Goal: Transaction & Acquisition: Obtain resource

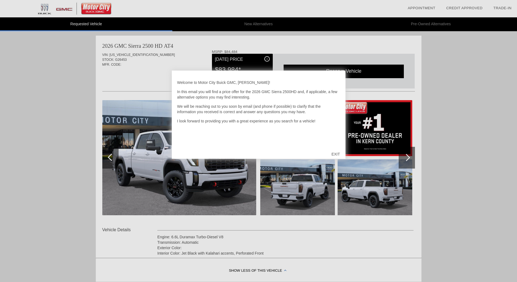
click at [45, 100] on div at bounding box center [258, 141] width 517 height 282
click at [336, 154] on div "EXIT" at bounding box center [335, 154] width 19 height 16
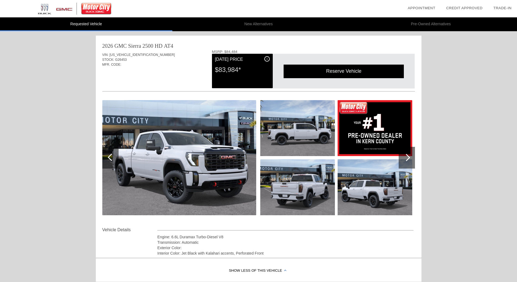
click at [383, 192] on img at bounding box center [375, 187] width 75 height 56
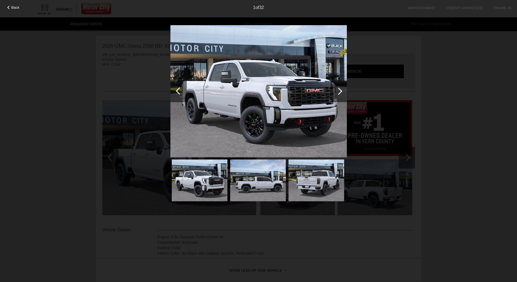
click at [339, 90] on div at bounding box center [338, 90] width 7 height 7
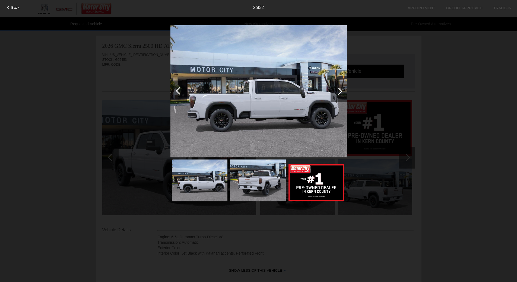
click at [339, 90] on div at bounding box center [338, 90] width 7 height 7
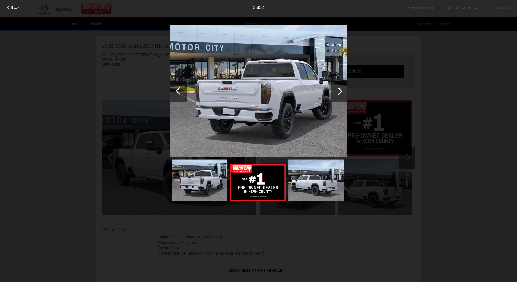
click at [339, 90] on div at bounding box center [338, 90] width 7 height 7
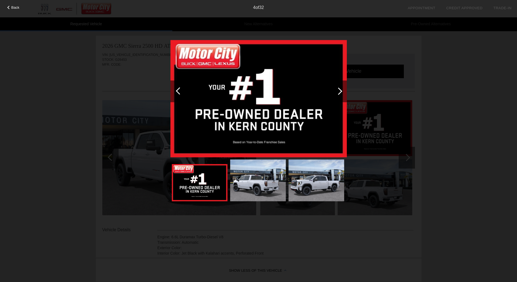
click at [339, 90] on div at bounding box center [338, 90] width 7 height 7
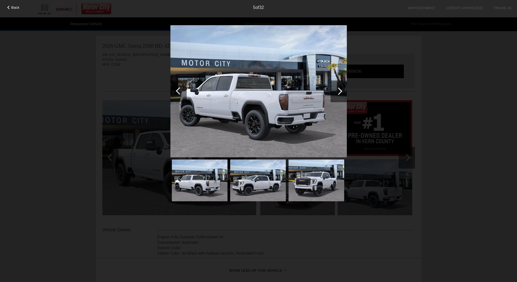
click at [339, 90] on div at bounding box center [338, 90] width 7 height 7
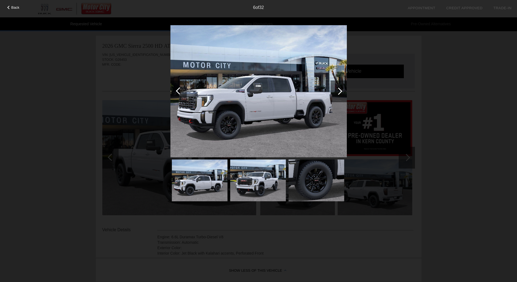
click at [339, 90] on div at bounding box center [338, 90] width 7 height 7
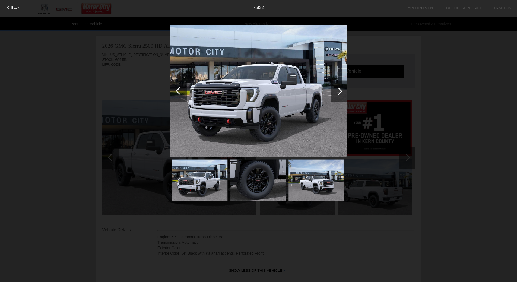
click at [339, 90] on div at bounding box center [338, 90] width 7 height 7
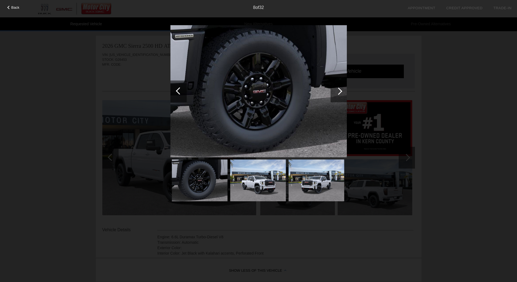
click at [339, 90] on div at bounding box center [338, 90] width 7 height 7
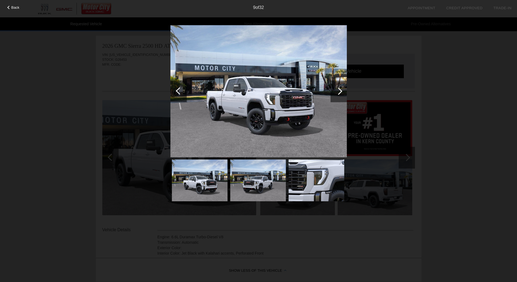
click at [339, 90] on div at bounding box center [338, 90] width 7 height 7
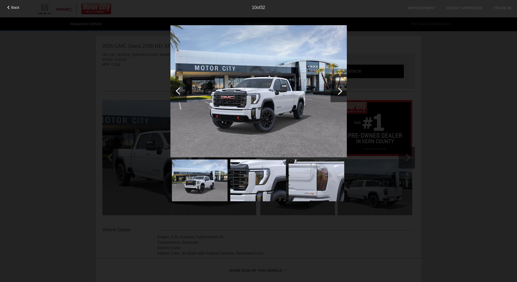
click at [177, 91] on div at bounding box center [179, 90] width 7 height 7
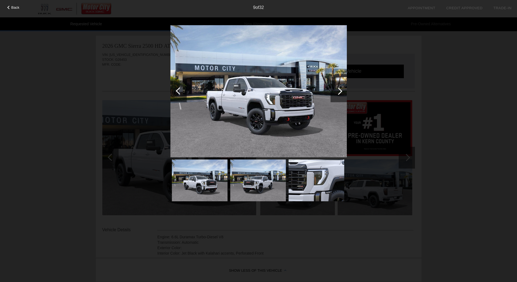
click at [340, 92] on div at bounding box center [338, 90] width 7 height 7
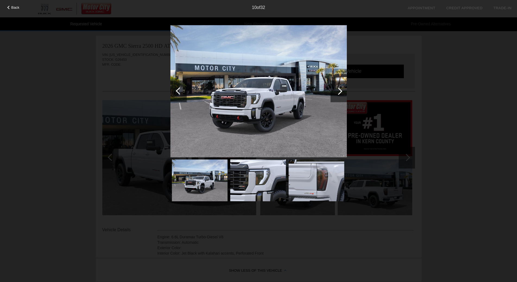
click at [340, 92] on div at bounding box center [338, 90] width 7 height 7
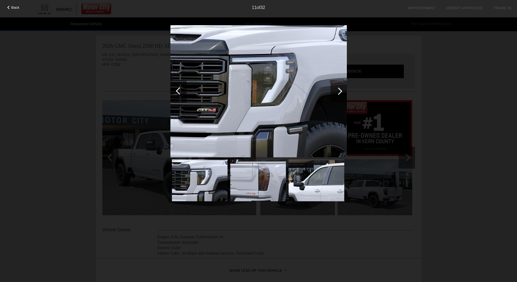
click at [340, 92] on div at bounding box center [338, 90] width 7 height 7
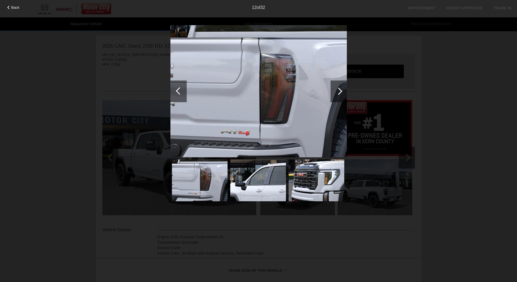
click at [340, 92] on div at bounding box center [338, 90] width 7 height 7
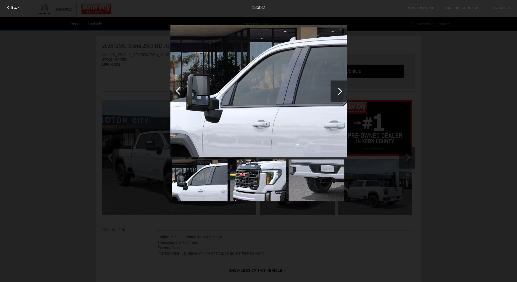
click at [340, 92] on div at bounding box center [338, 90] width 7 height 7
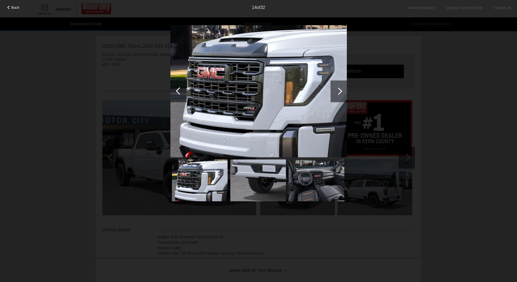
click at [340, 92] on div at bounding box center [338, 90] width 7 height 7
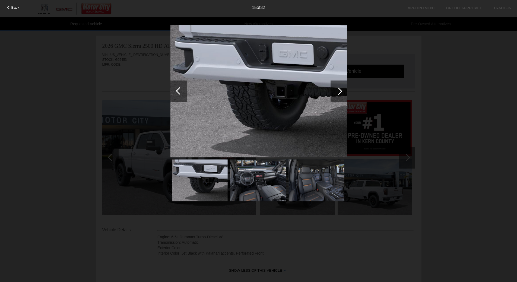
click at [340, 92] on div at bounding box center [338, 90] width 7 height 7
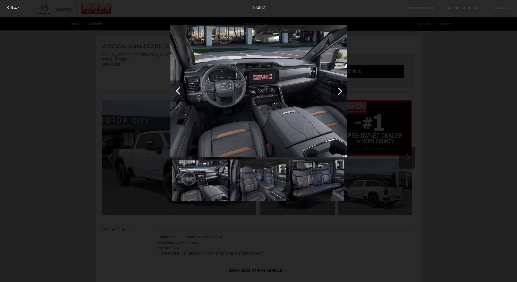
click at [340, 92] on div at bounding box center [338, 90] width 7 height 7
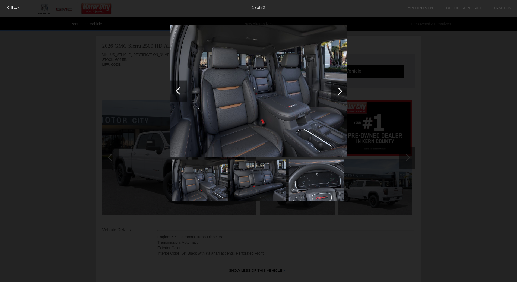
click at [14, 7] on span "Back" at bounding box center [15, 7] width 8 height 4
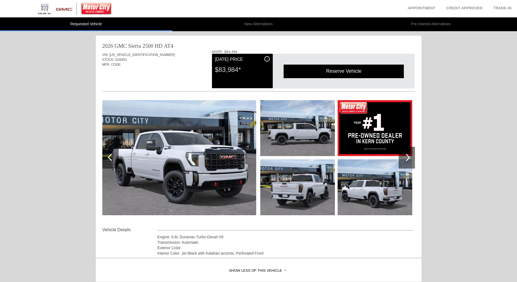
click at [411, 156] on div at bounding box center [407, 158] width 16 height 22
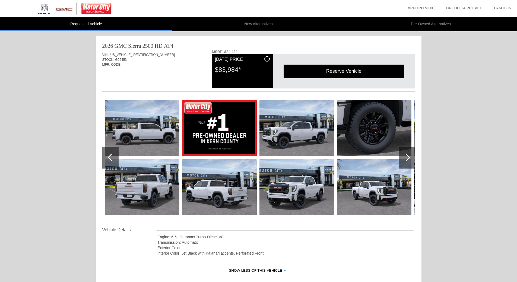
click at [411, 156] on div at bounding box center [407, 158] width 16 height 22
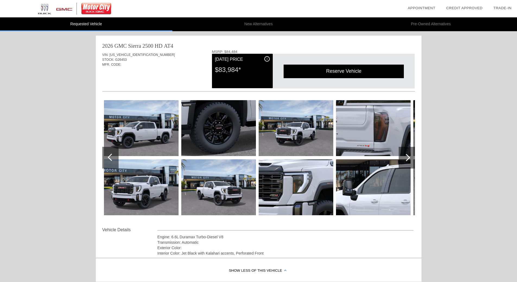
click at [411, 156] on div at bounding box center [407, 158] width 16 height 22
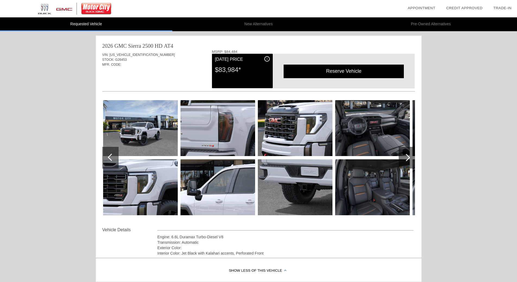
click at [366, 148] on img at bounding box center [372, 128] width 75 height 56
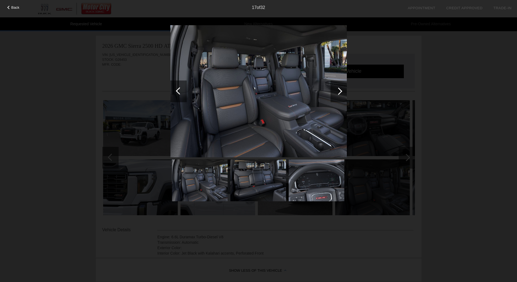
click at [186, 94] on div at bounding box center [178, 91] width 16 height 22
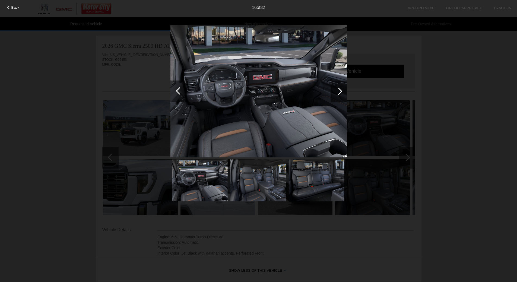
click at [180, 92] on div at bounding box center [179, 90] width 7 height 7
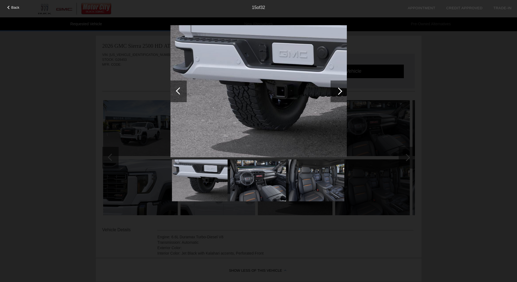
click at [180, 92] on div at bounding box center [179, 90] width 7 height 7
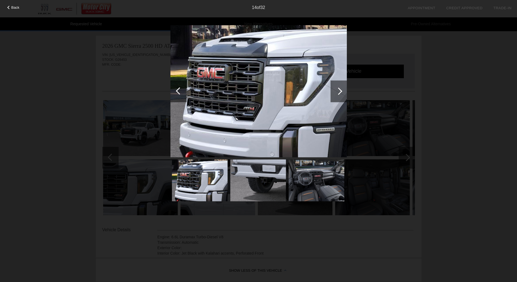
click at [180, 92] on div at bounding box center [179, 90] width 7 height 7
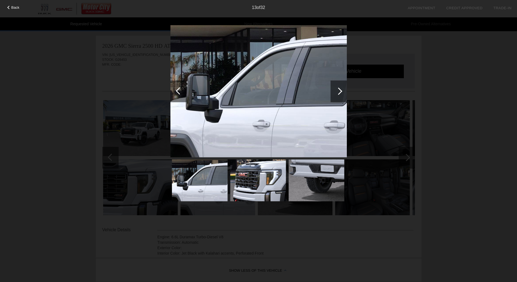
click at [180, 92] on div at bounding box center [179, 90] width 7 height 7
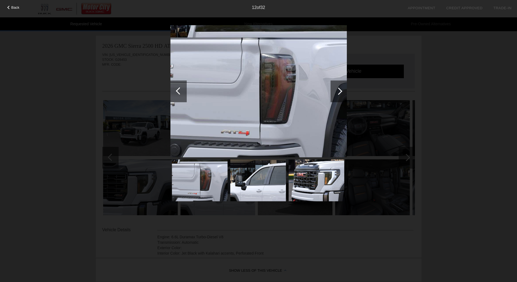
click at [180, 92] on div at bounding box center [179, 90] width 7 height 7
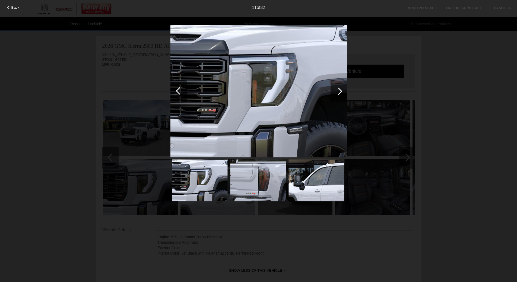
click at [180, 92] on div at bounding box center [179, 90] width 7 height 7
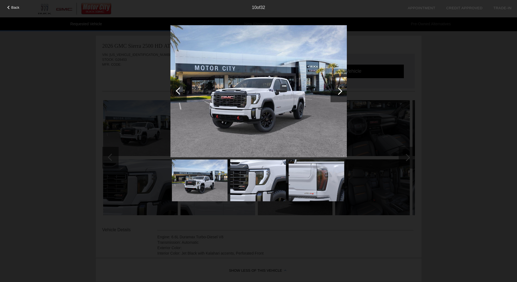
click at [180, 92] on div at bounding box center [179, 90] width 7 height 7
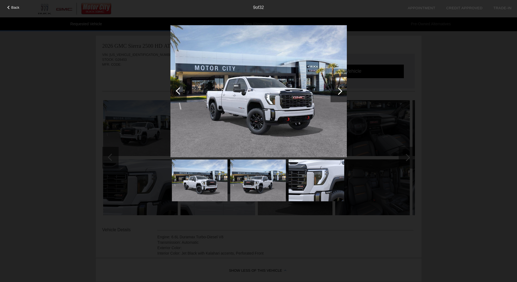
click at [264, 98] on img at bounding box center [258, 91] width 176 height 132
click at [263, 99] on img at bounding box center [258, 91] width 176 height 132
click at [15, 7] on span "Back" at bounding box center [15, 7] width 8 height 4
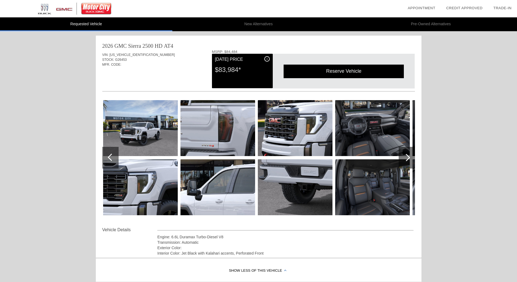
click at [188, 50] on div "VIN: [US_VEHICLE_IDENTIFICATION_NUMBER] STOCK: G26453 MFR. CODE:" at bounding box center [258, 63] width 313 height 26
